Goal: Transaction & Acquisition: Purchase product/service

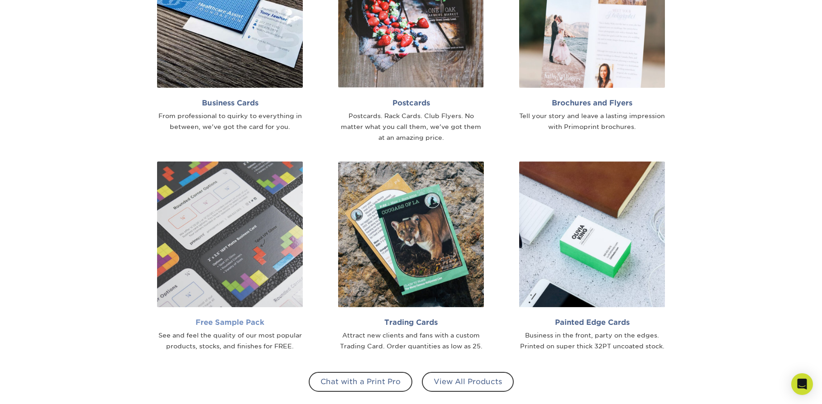
scroll to position [618, 0]
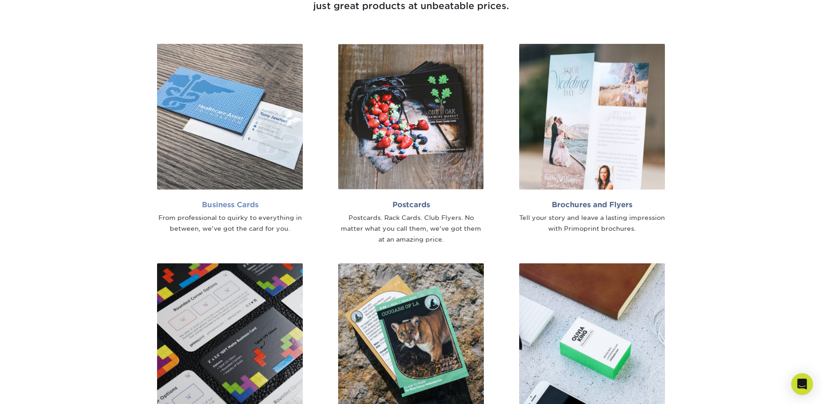
click at [221, 152] on img at bounding box center [230, 117] width 146 height 146
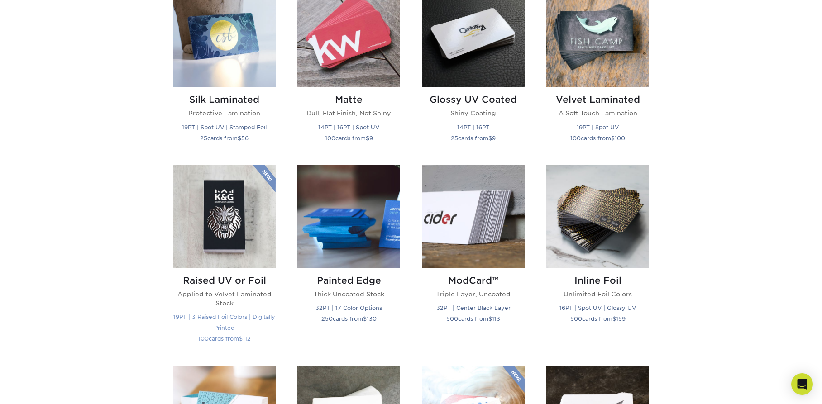
scroll to position [341, 0]
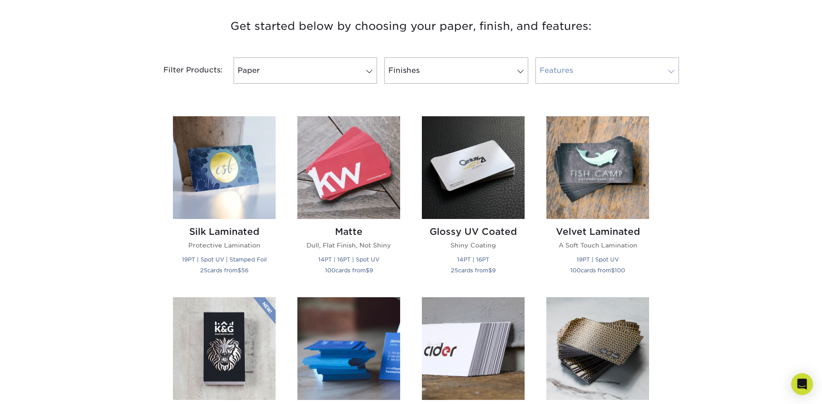
click at [573, 68] on link "Features" at bounding box center [606, 70] width 143 height 26
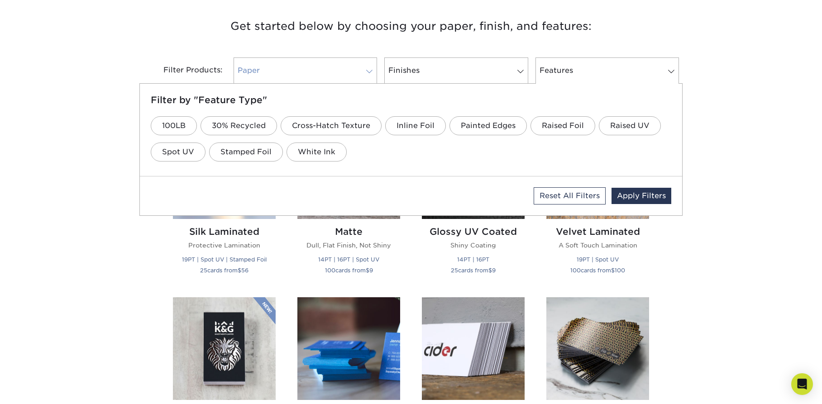
click at [319, 78] on link "Paper" at bounding box center [304, 70] width 143 height 26
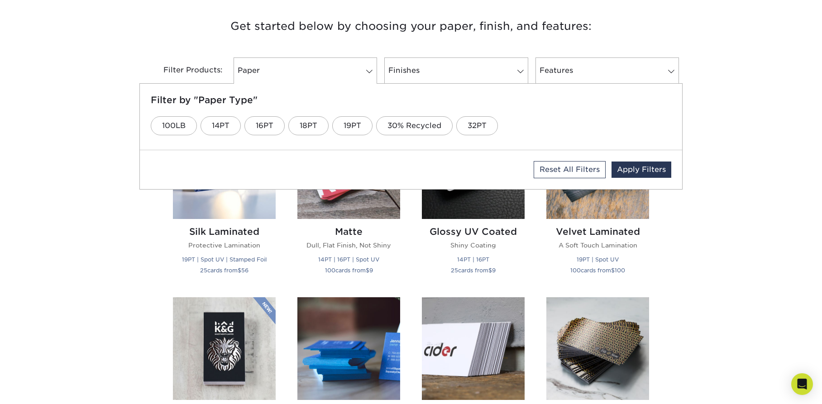
click at [580, 108] on div "Filter by "Paper Type" 100LB 14PT 16PT 18PT 19PT 30% Recycled 32PT" at bounding box center [411, 117] width 542 height 66
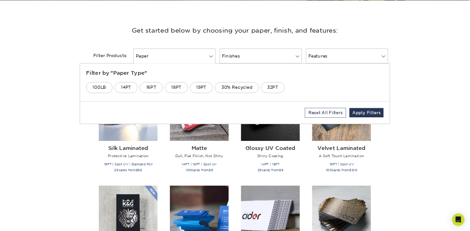
scroll to position [431, 0]
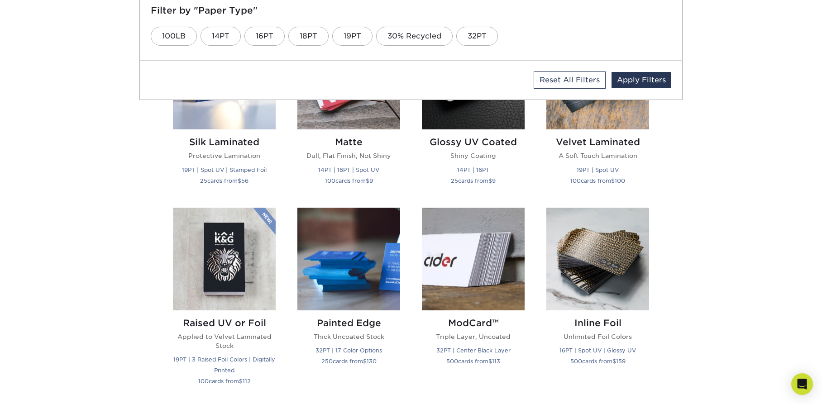
click at [687, 135] on div "Get started below by choosing your paper, finish, and features: Filtered Matche…" at bounding box center [411, 400] width 822 height 990
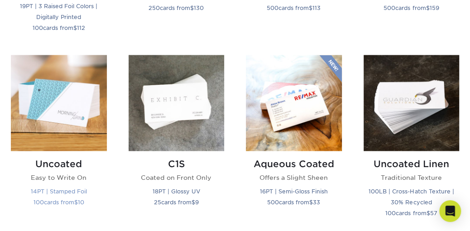
scroll to position [786, 0]
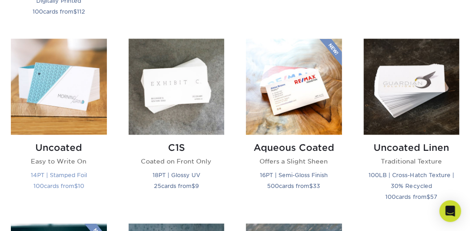
click at [52, 84] on img at bounding box center [59, 86] width 96 height 96
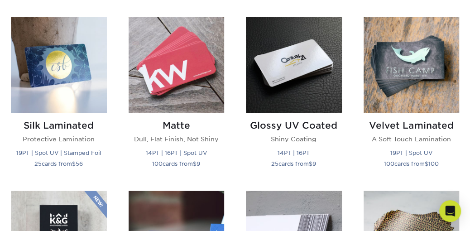
scroll to position [327, 0]
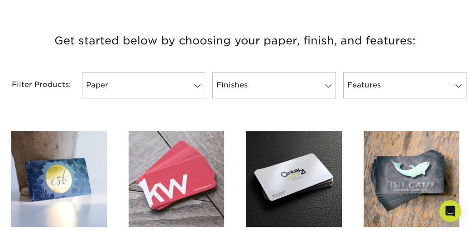
click at [210, 170] on img at bounding box center [177, 179] width 96 height 96
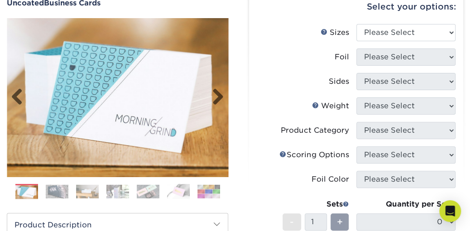
scroll to position [123, 0]
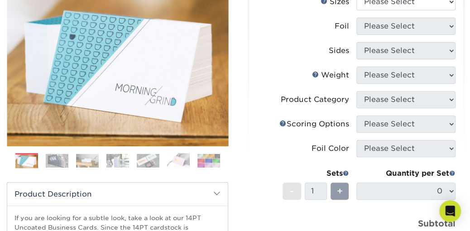
click at [207, 160] on img at bounding box center [208, 160] width 23 height 14
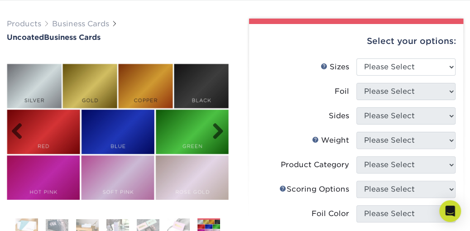
scroll to position [0, 0]
